Goal: Transaction & Acquisition: Purchase product/service

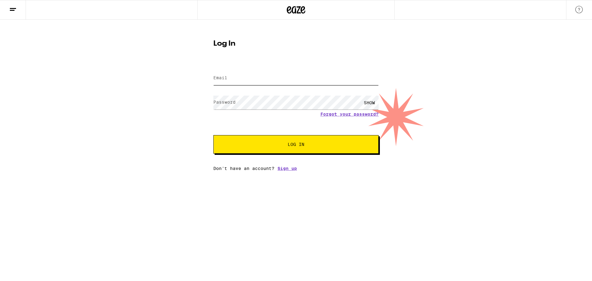
click at [261, 76] on input "Email" at bounding box center [296, 78] width 165 height 14
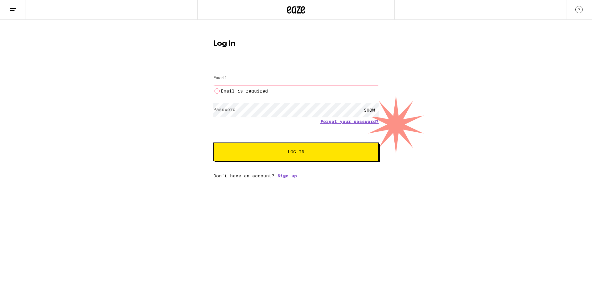
type input "[EMAIL_ADDRESS][DOMAIN_NAME]"
click at [214, 143] on button "Log In" at bounding box center [296, 152] width 165 height 19
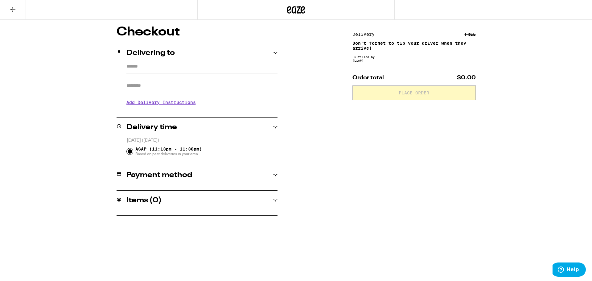
type input "**********"
